Goal: Information Seeking & Learning: Learn about a topic

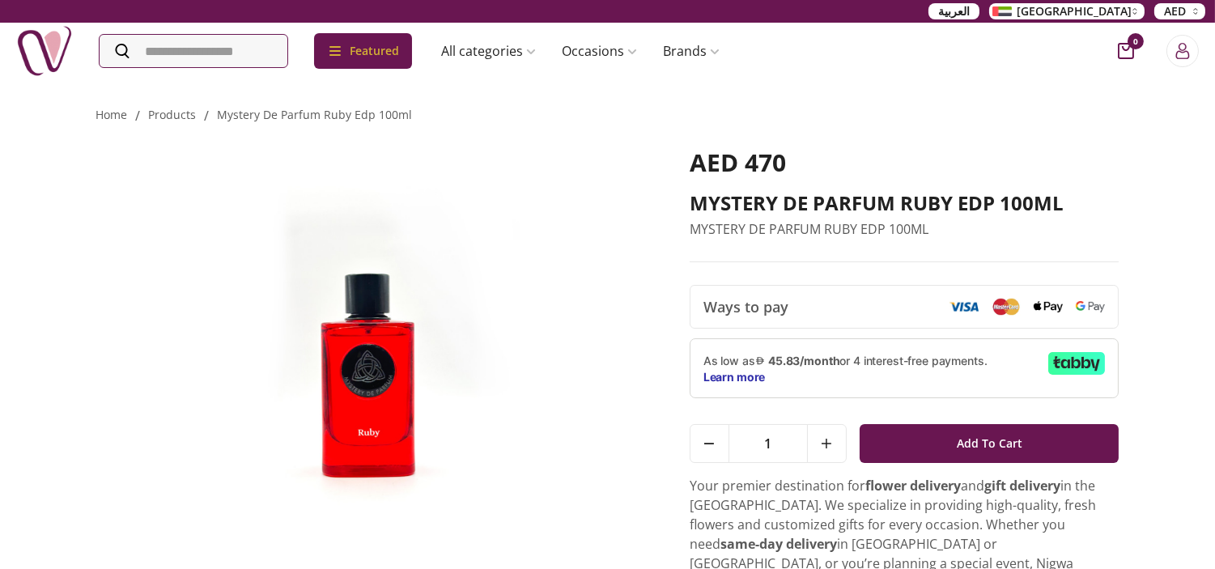
click at [367, 409] on img at bounding box center [370, 346] width 548 height 397
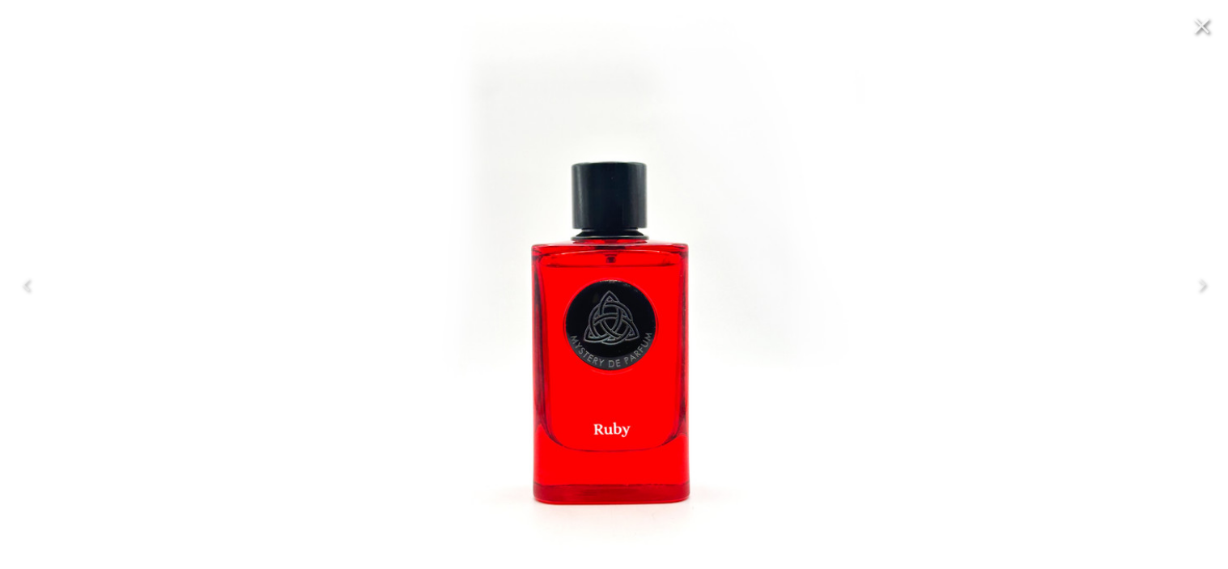
click at [592, 316] on img at bounding box center [613, 285] width 543 height 668
click at [1211, 31] on icon "Close" at bounding box center [1202, 26] width 26 height 26
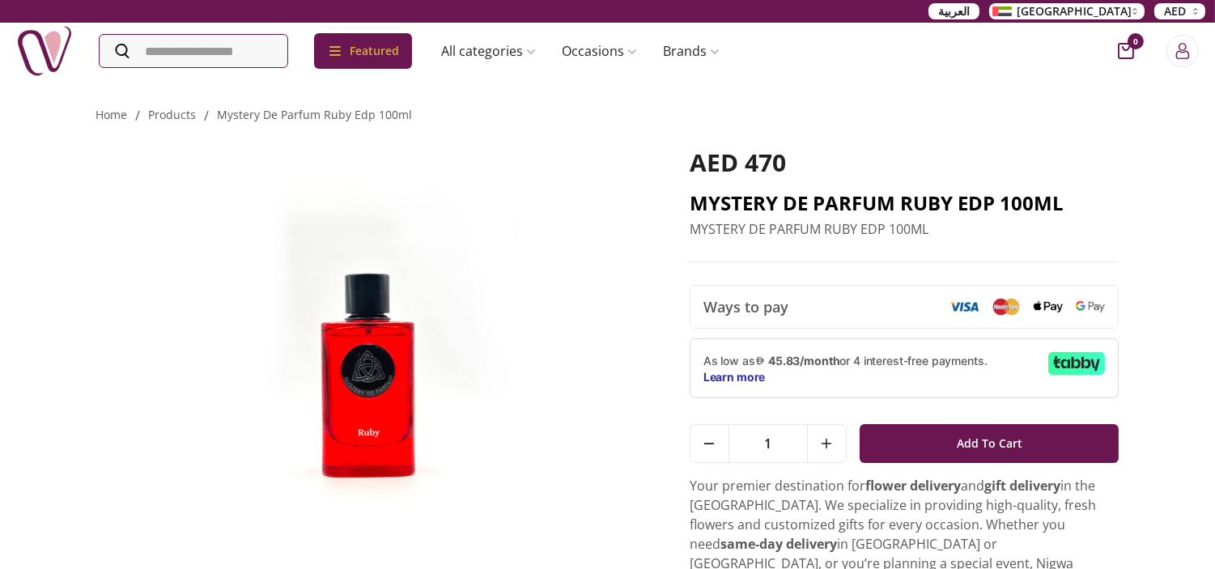
click at [777, 200] on h2 "MYSTERY DE PARFUM RUBY EDP 100ML" at bounding box center [904, 203] width 430 height 26
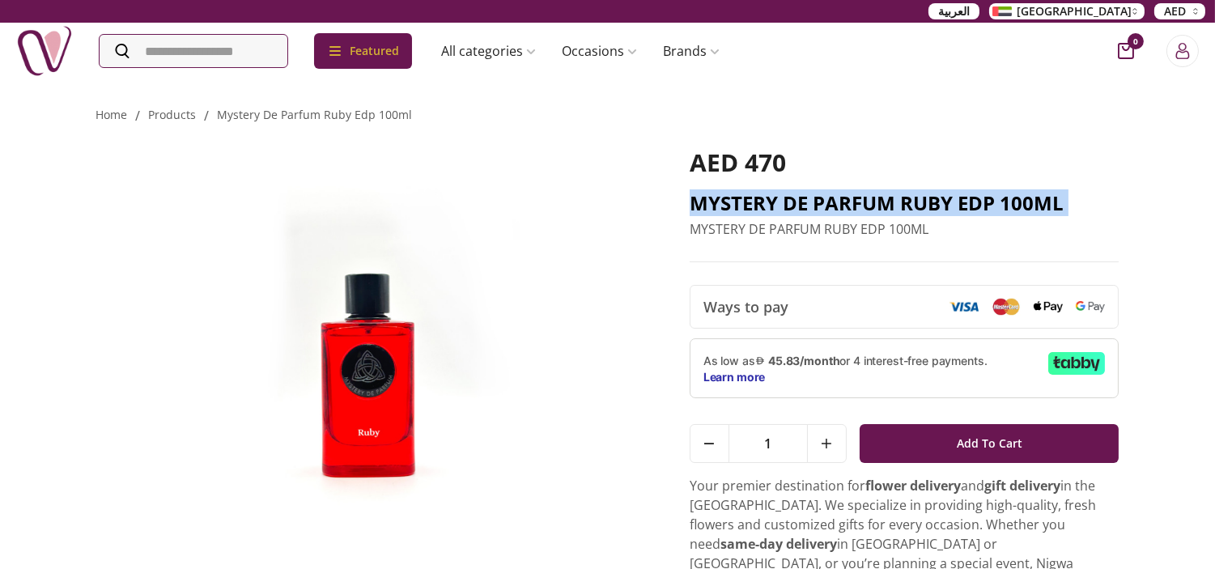
click at [777, 200] on h2 "MYSTERY DE PARFUM RUBY EDP 100ML" at bounding box center [904, 203] width 430 height 26
copy h2 "MYSTERY DE PARFUM RUBY EDP 100ML"
click at [1127, 211] on div "Home / products / mystery de parfum ruby edp 100ml MYSTERY DE PARFUM RUBY EDP 1…" at bounding box center [607, 448] width 1215 height 741
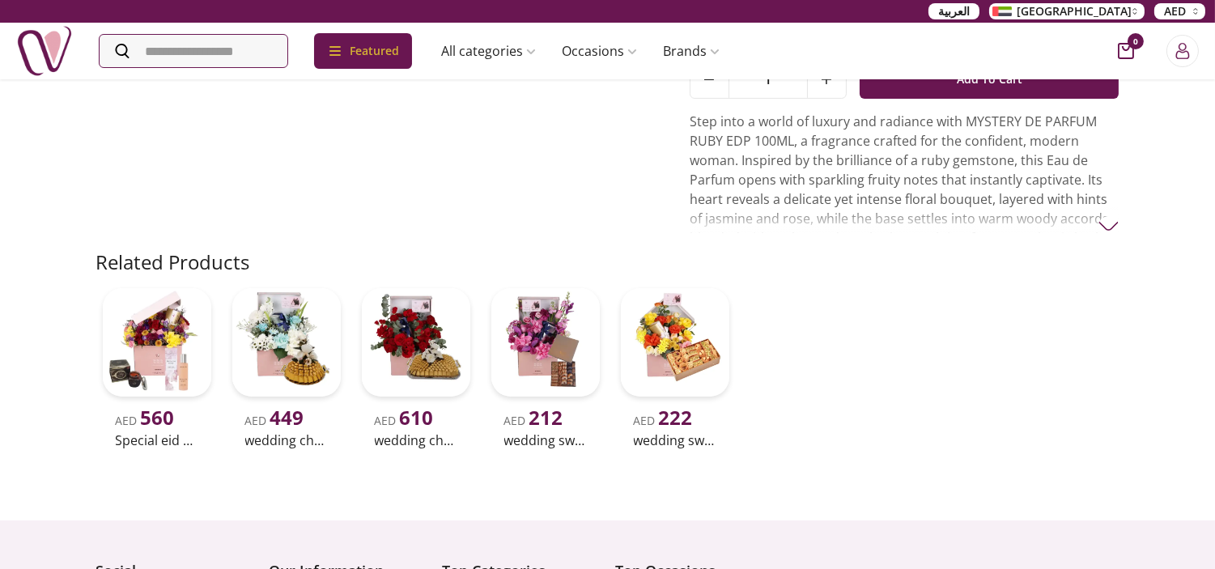
scroll to position [449, 0]
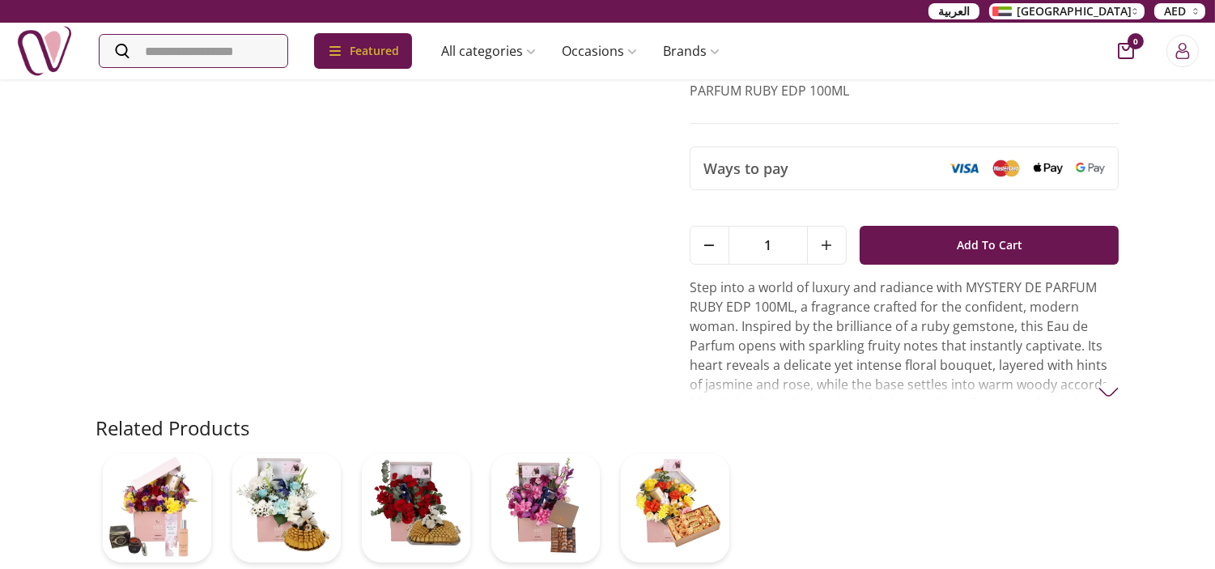
click at [895, 350] on p "Step into a world of luxury and radiance with MYSTERY DE PARFUM RUBY EDP 100ML,…" at bounding box center [904, 355] width 430 height 155
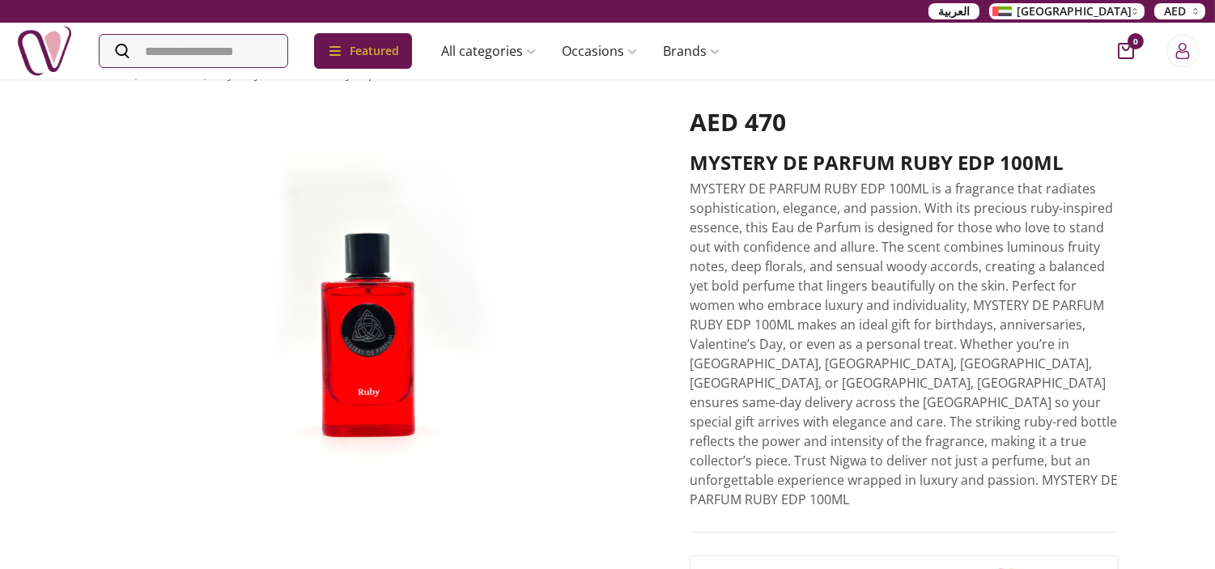
scroll to position [0, 0]
